Goal: Contribute content

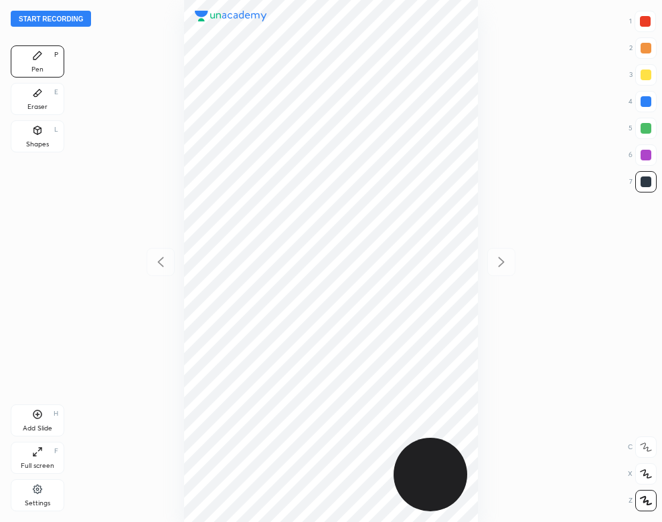
scroll to position [522, 448]
click at [37, 484] on icon at bounding box center [37, 490] width 11 height 12
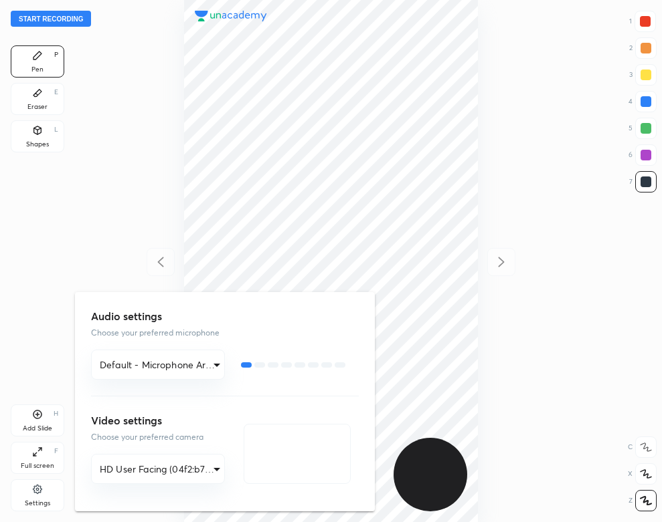
click at [20, 356] on div at bounding box center [331, 261] width 662 height 522
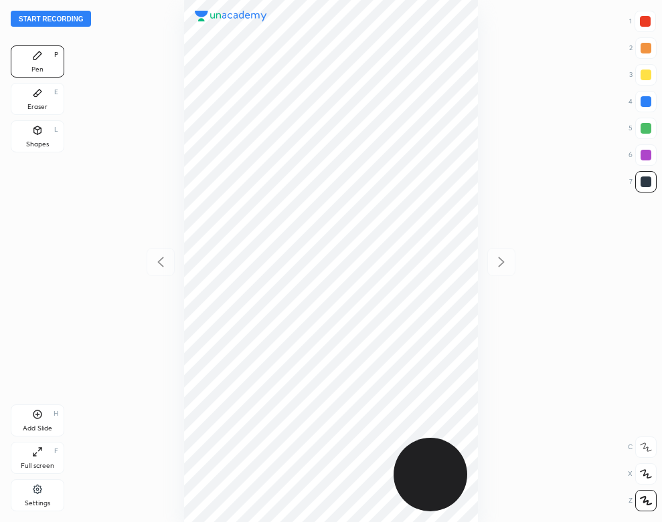
click at [70, 17] on button "Start recording" at bounding box center [51, 19] width 80 height 16
click at [585, 33] on div "End recording 1 2 3 4 5 6 7 R O A L C X Z Erase all C X Z Pen P Eraser E Shapes…" at bounding box center [331, 261] width 662 height 522
click at [626, 31] on div "End recording 1 2 3 4 5 6 7 R O A L C X Z Erase all C X Z Pen P Eraser E Shapes…" at bounding box center [331, 261] width 662 height 522
click at [635, 25] on div at bounding box center [644, 21] width 21 height 21
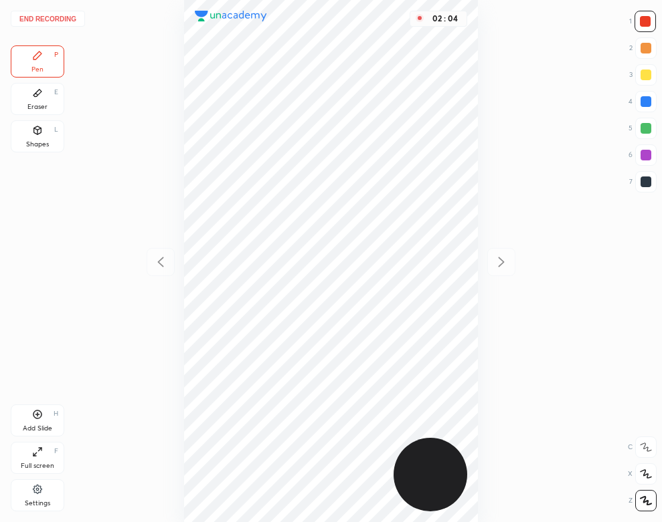
click at [31, 96] on div "Eraser E" at bounding box center [38, 99] width 54 height 32
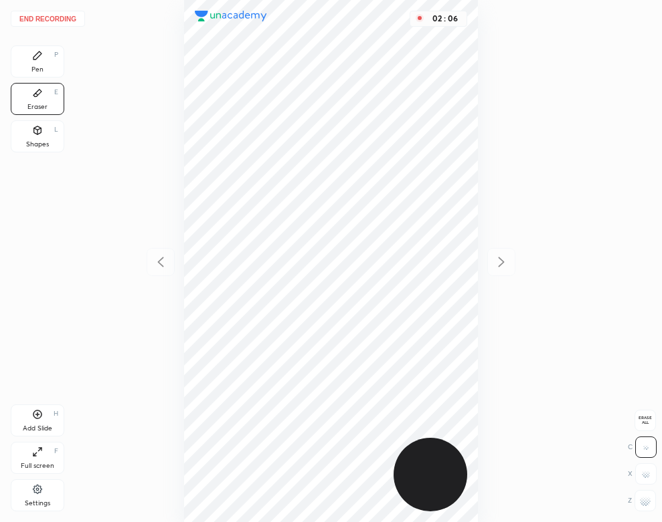
click at [55, 75] on div "Pen P" at bounding box center [38, 61] width 54 height 32
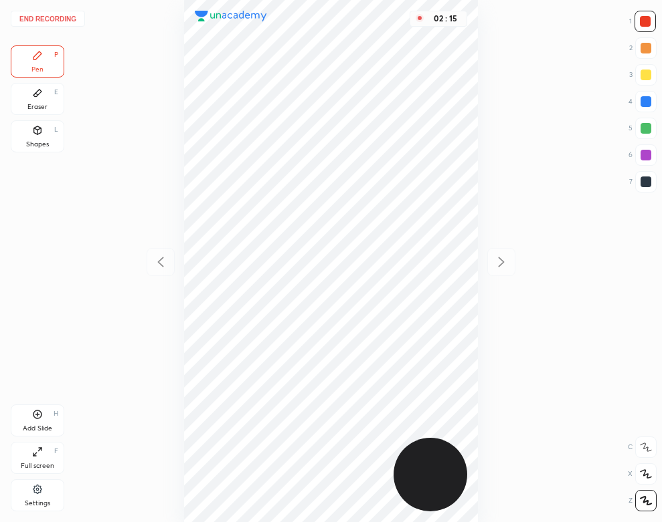
click at [48, 421] on div "Add Slide H" at bounding box center [38, 421] width 54 height 32
click at [39, 129] on icon at bounding box center [37, 129] width 7 height 2
click at [47, 63] on div "Pen P" at bounding box center [38, 61] width 54 height 32
click at [73, 17] on button "End recording" at bounding box center [48, 19] width 74 height 16
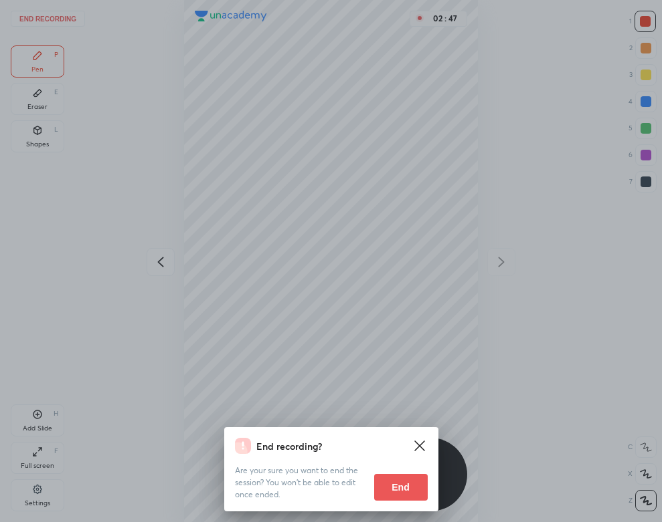
click at [389, 480] on button "End" at bounding box center [401, 487] width 54 height 27
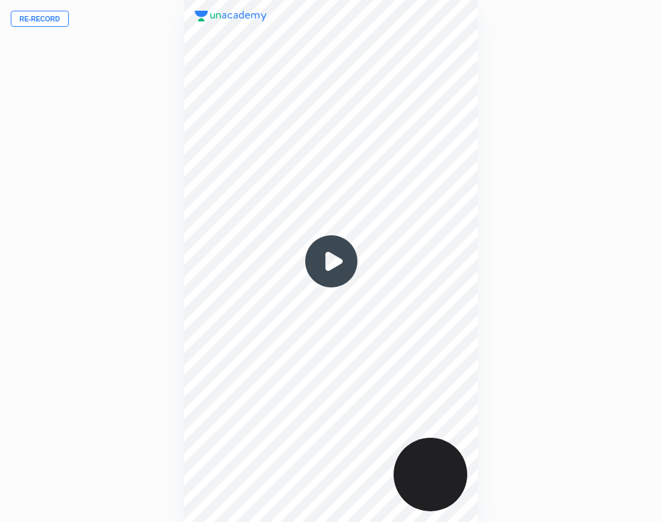
click at [325, 256] on img at bounding box center [331, 261] width 64 height 64
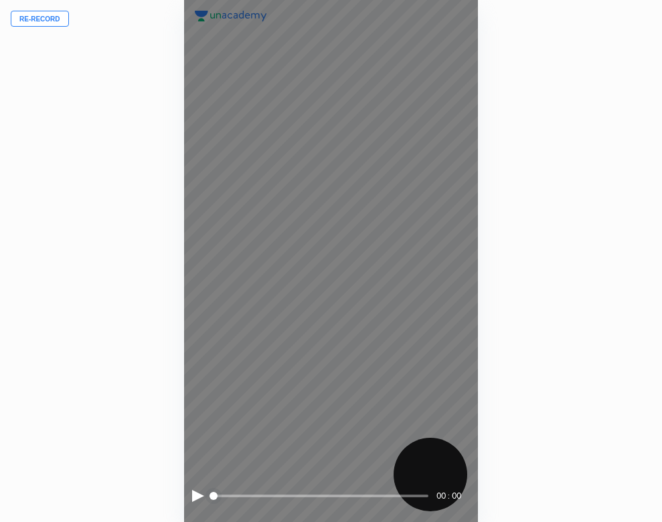
click at [197, 493] on div at bounding box center [198, 496] width 12 height 12
